Goal: Task Accomplishment & Management: Manage account settings

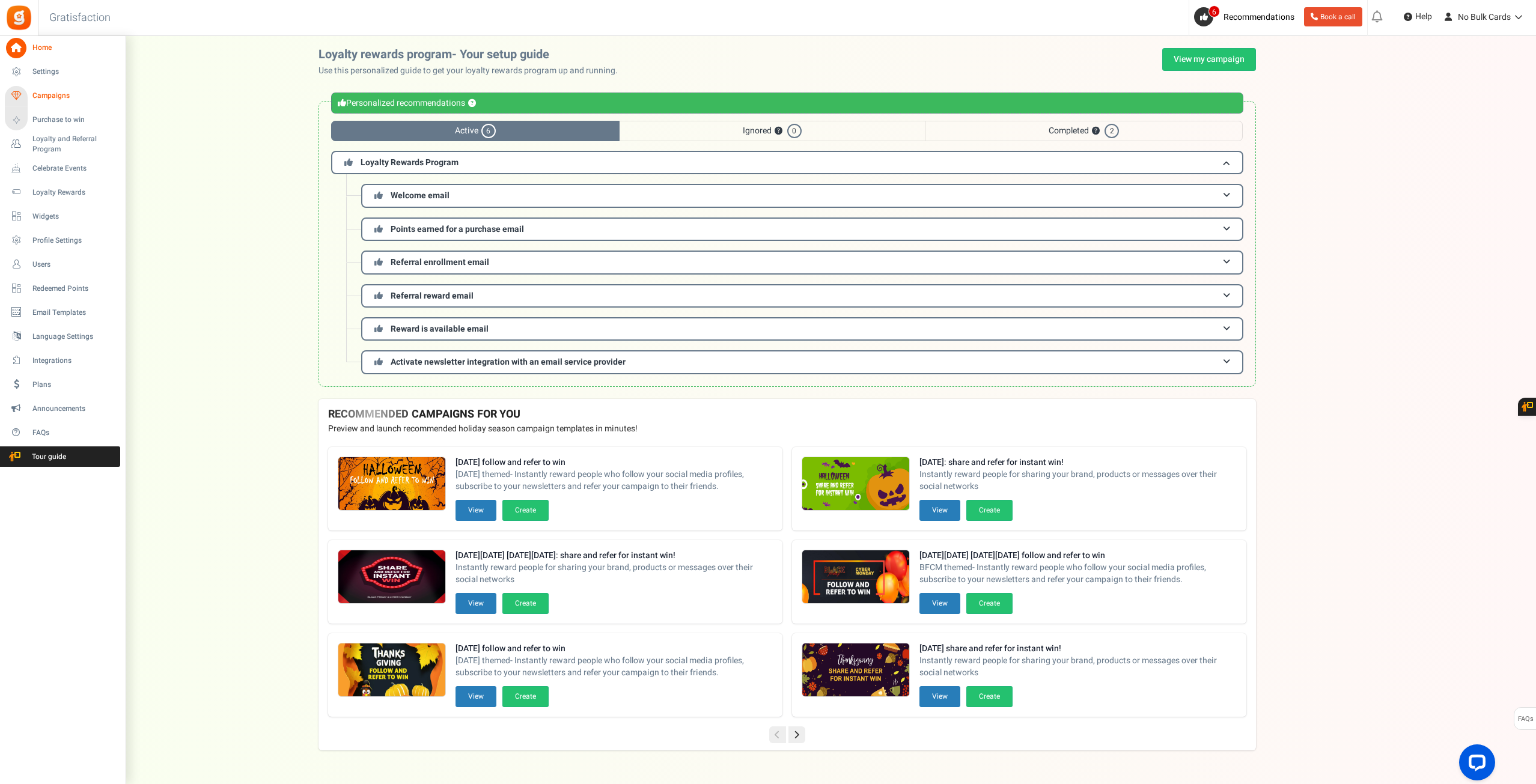
click at [61, 100] on span "Campaigns" at bounding box center [74, 96] width 84 height 10
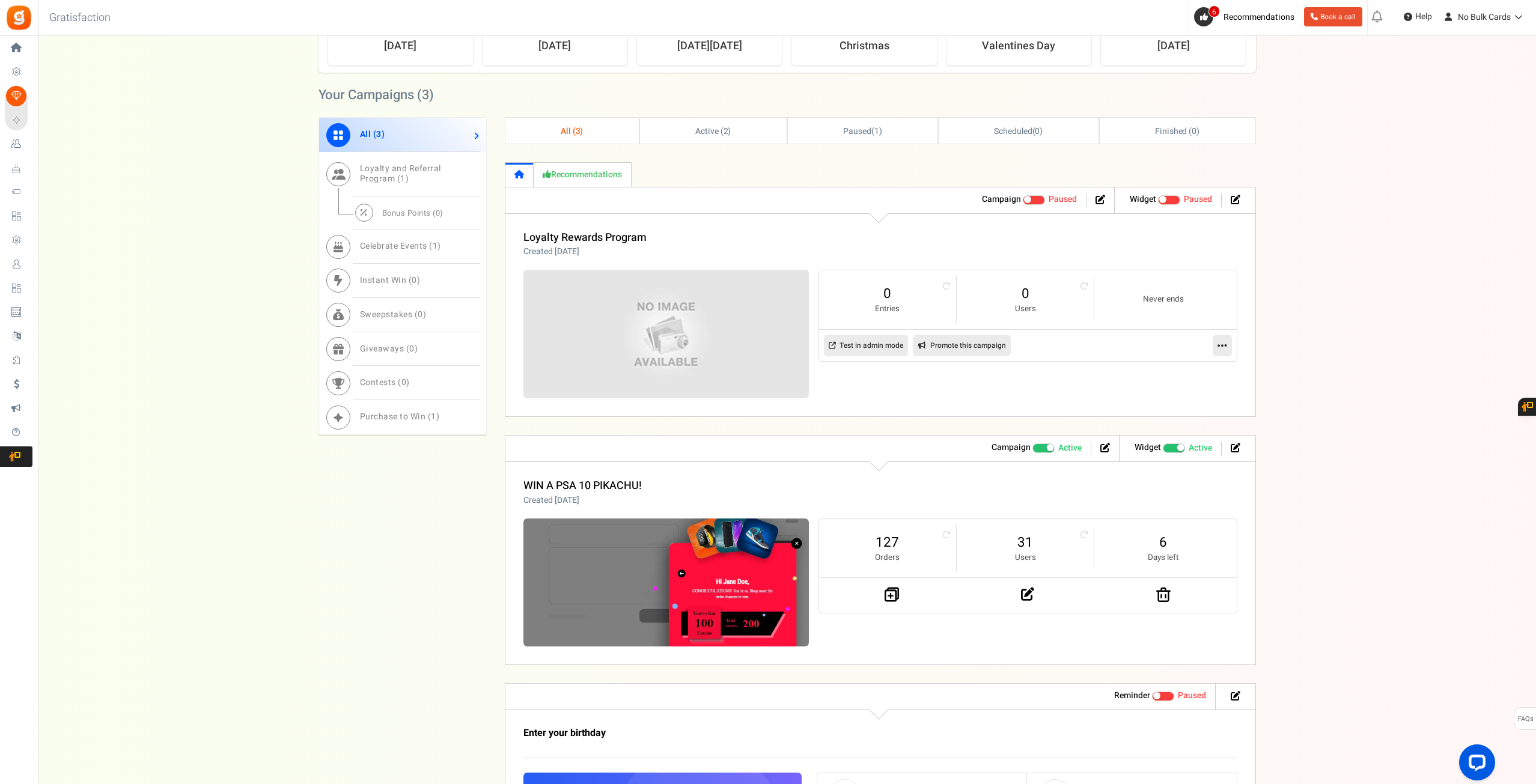
scroll to position [660, 0]
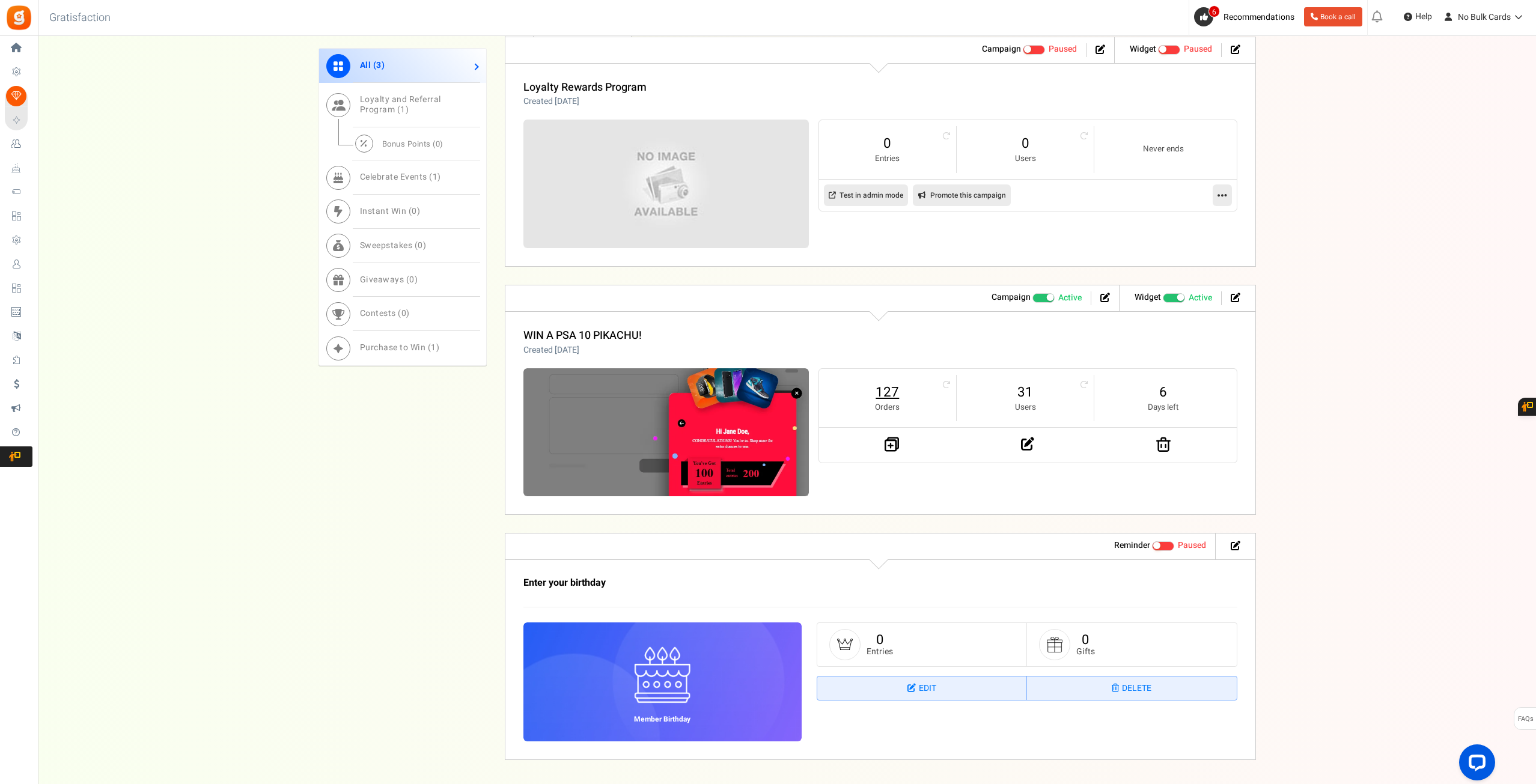
click at [897, 390] on link "127" at bounding box center [887, 392] width 113 height 19
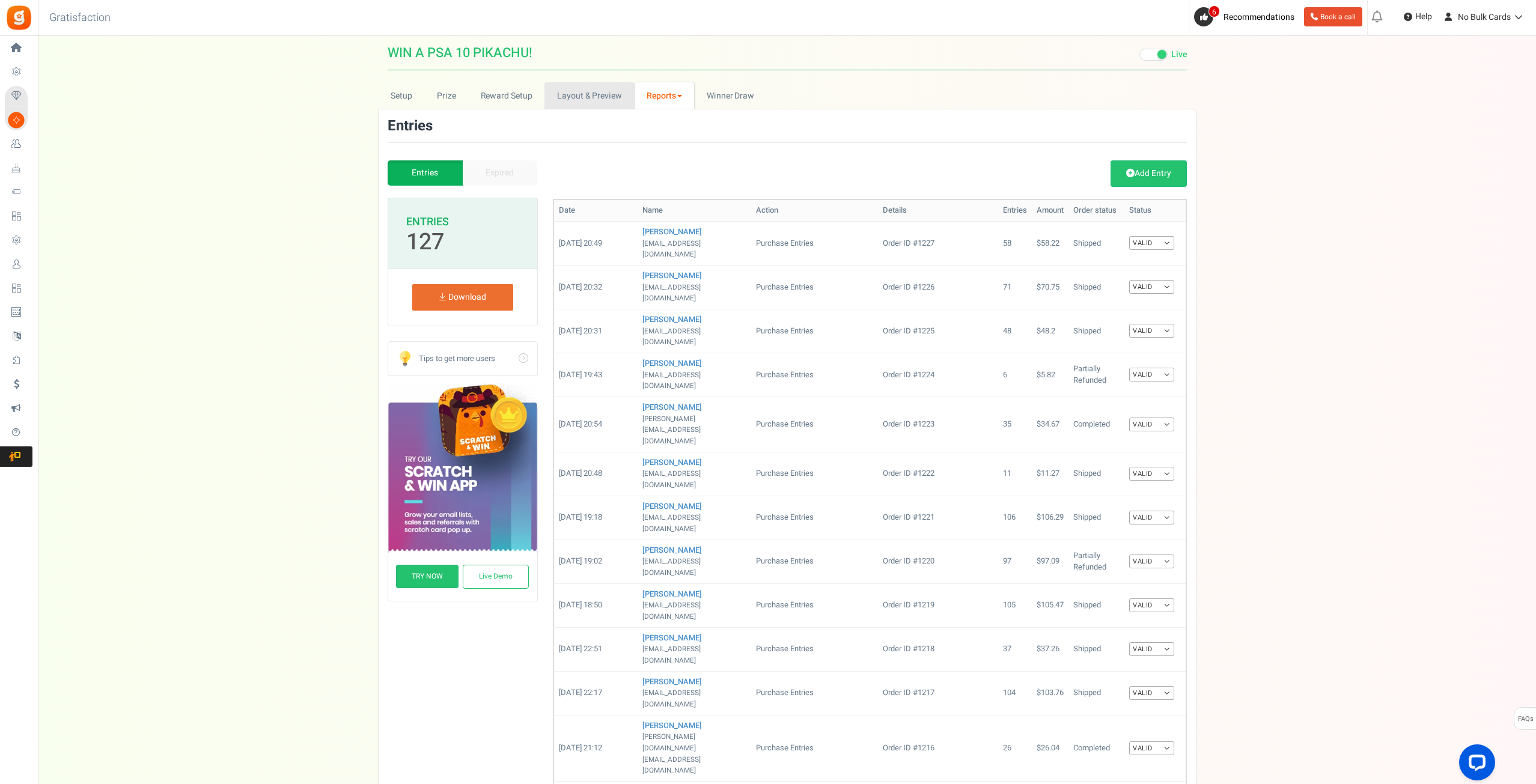
click at [557, 96] on link "Layout & Preview" at bounding box center [589, 95] width 90 height 27
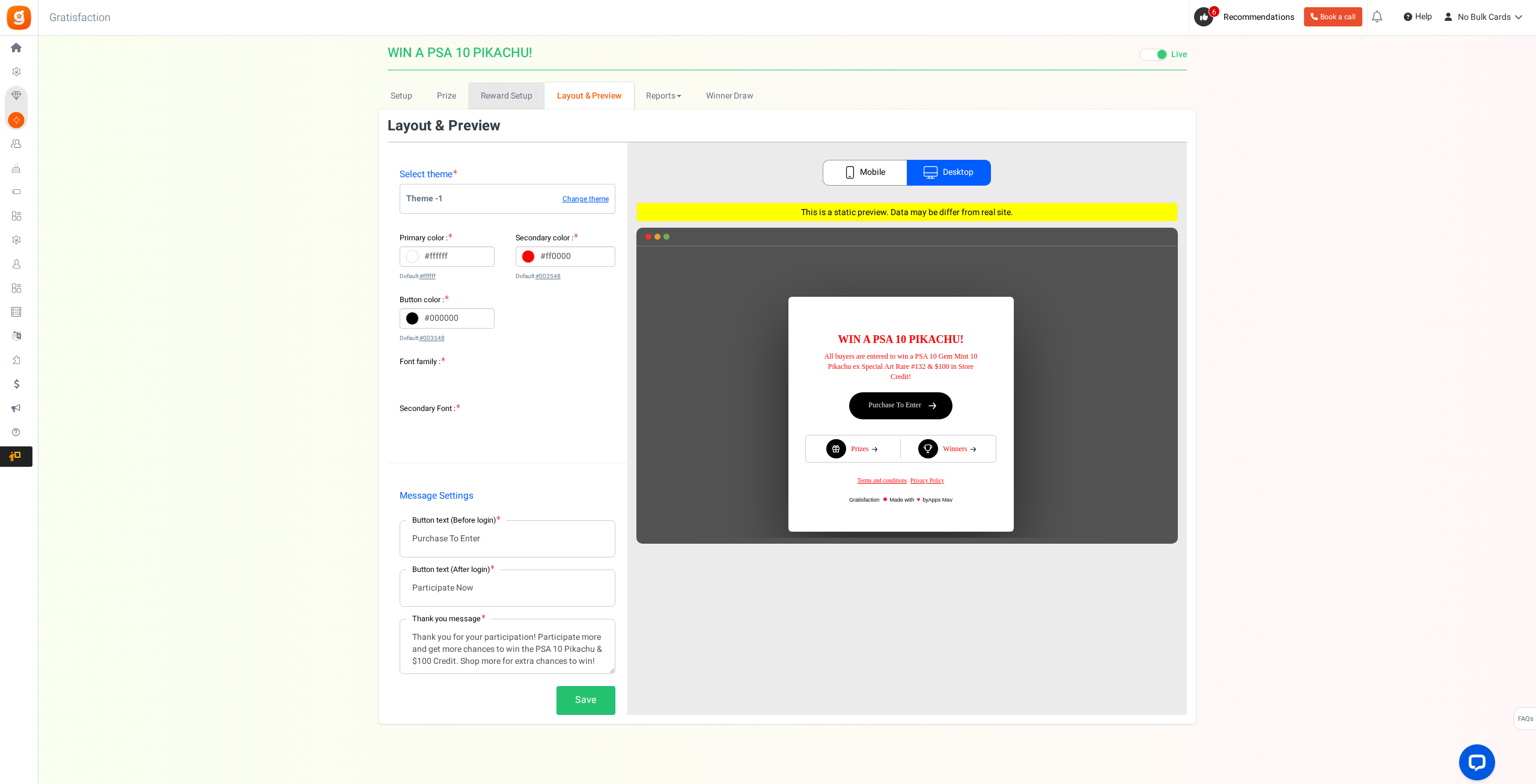
click at [491, 97] on link "Reward Setup" at bounding box center [505, 95] width 76 height 27
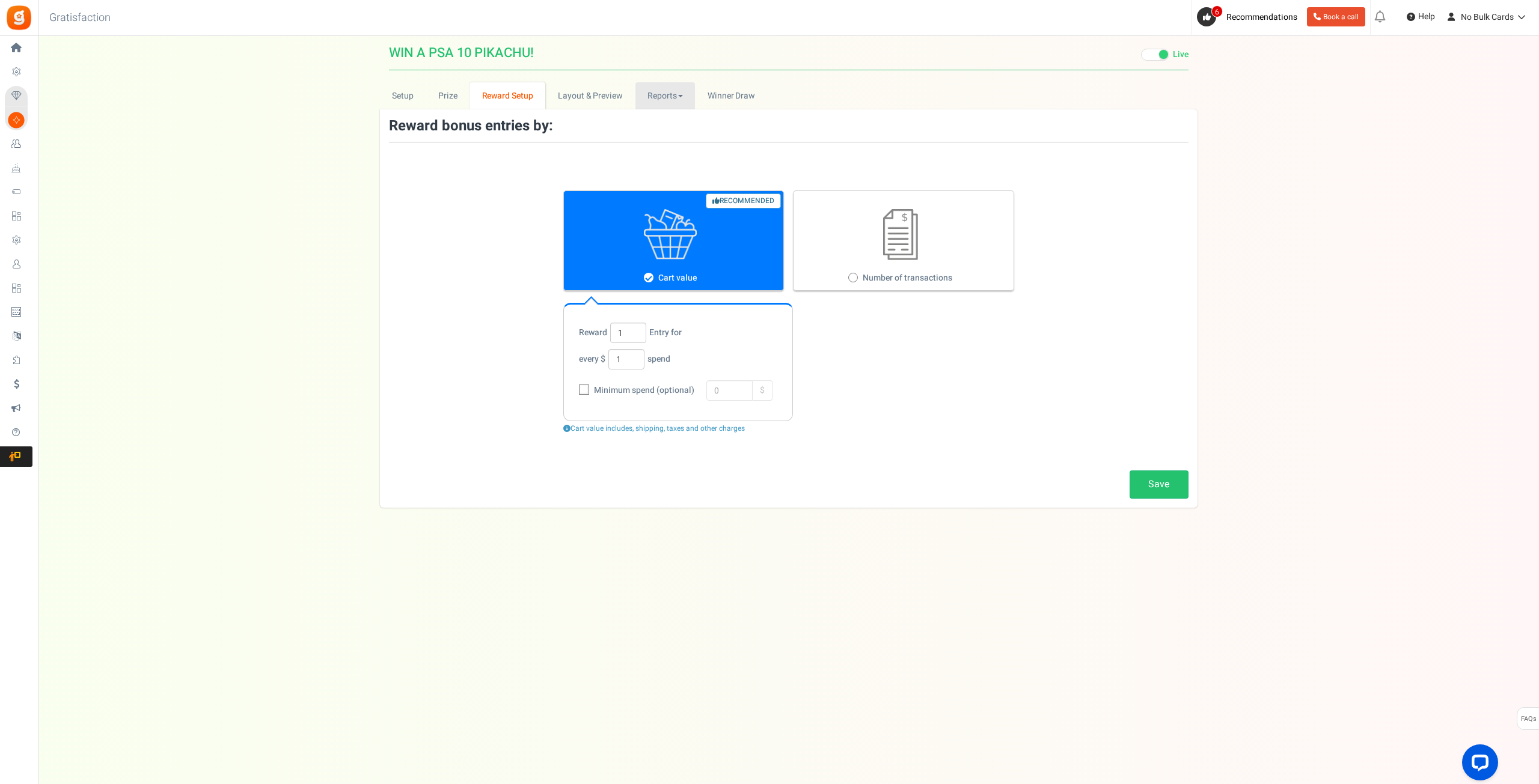
click at [657, 95] on link "Reports" at bounding box center [665, 95] width 60 height 27
click at [666, 136] on link "Entries" at bounding box center [682, 139] width 96 height 18
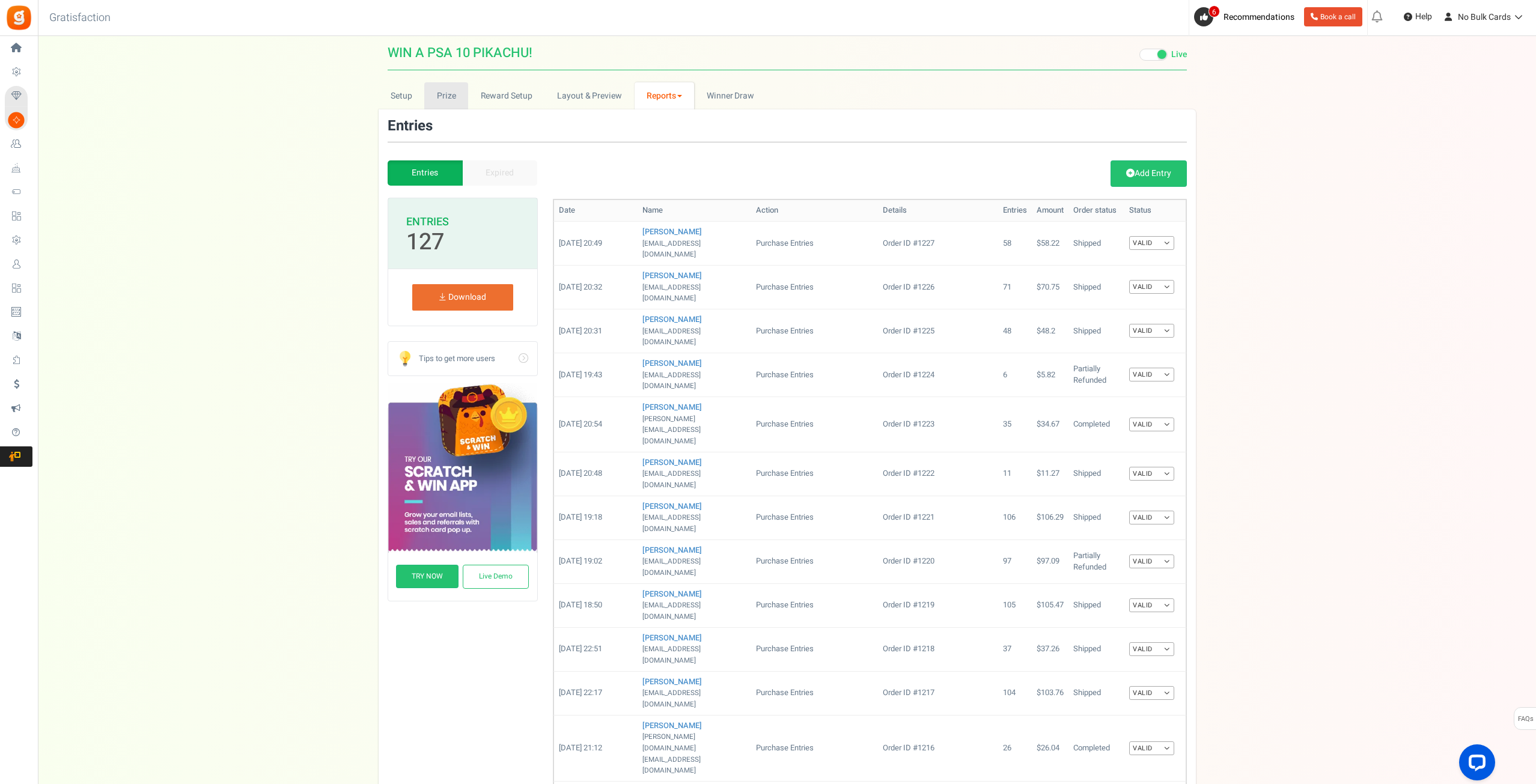
click at [429, 92] on link "Prize" at bounding box center [446, 95] width 44 height 27
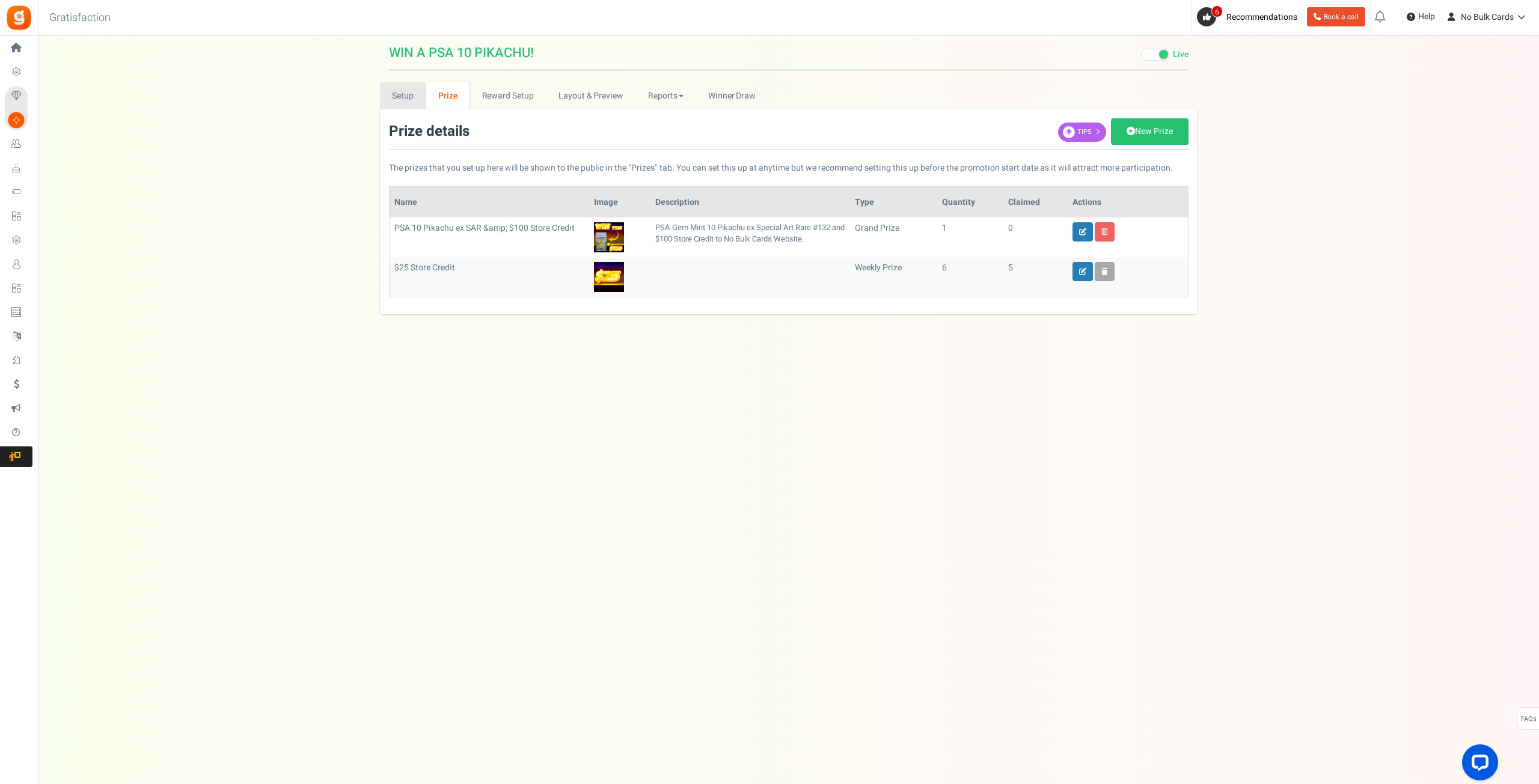
click at [398, 88] on link "Setup" at bounding box center [403, 95] width 46 height 27
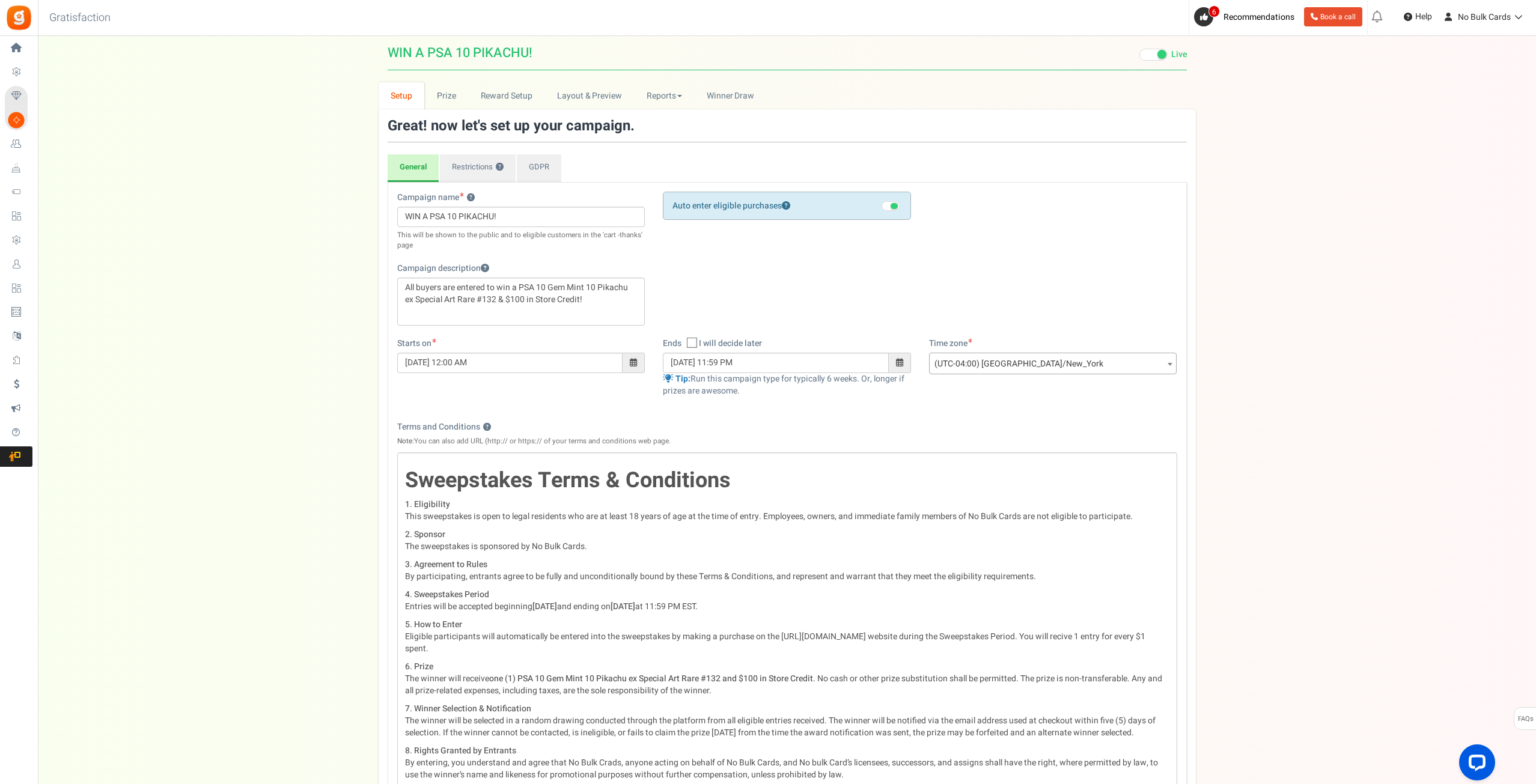
click at [0, 0] on span "Purchase to win" at bounding box center [0, 0] width 0 height 0
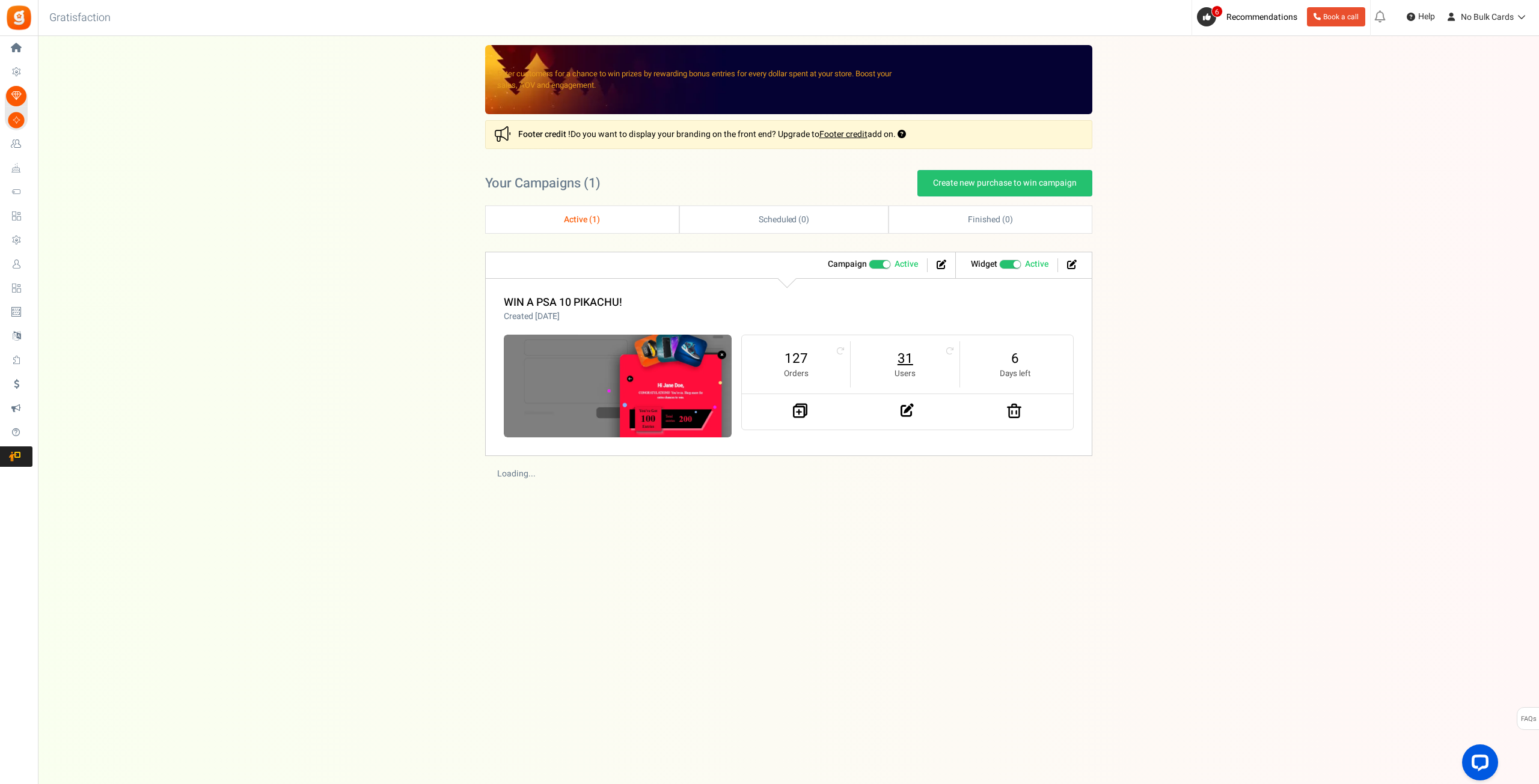
click at [911, 359] on link "31" at bounding box center [905, 358] width 85 height 19
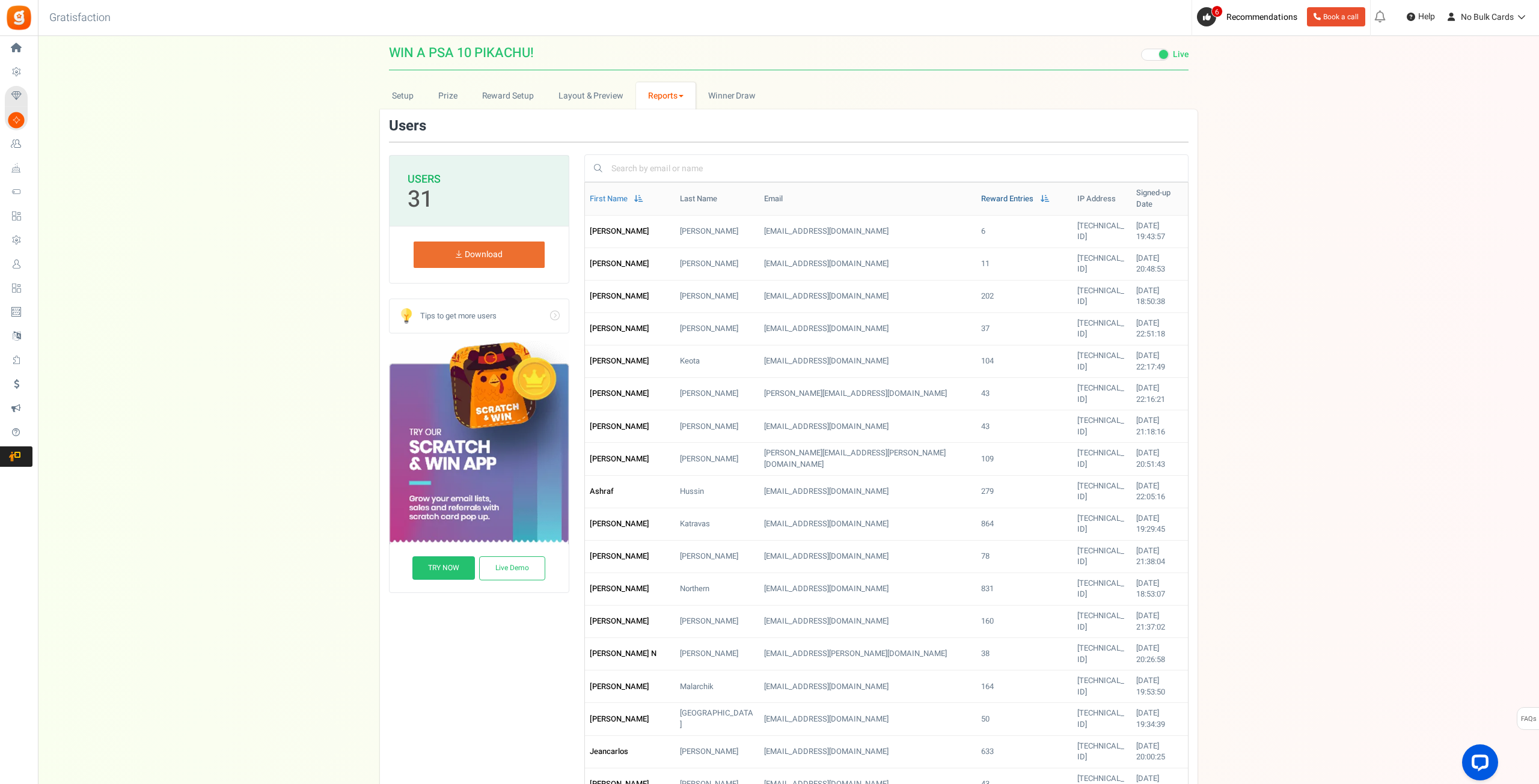
click at [981, 194] on link "Reward Entries" at bounding box center [1007, 200] width 52 height 12
drag, startPoint x: 920, startPoint y: 213, endPoint x: 945, endPoint y: 211, distance: 25.1
click at [976, 216] on td "1946" at bounding box center [1024, 231] width 96 height 33
click at [851, 143] on div at bounding box center [788, 150] width 799 height 63
